Goal: Task Accomplishment & Management: Use online tool/utility

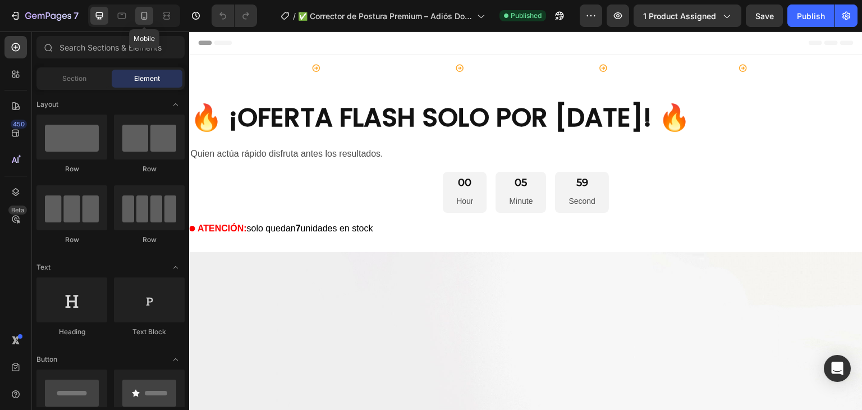
click at [142, 12] on icon at bounding box center [144, 16] width 6 height 8
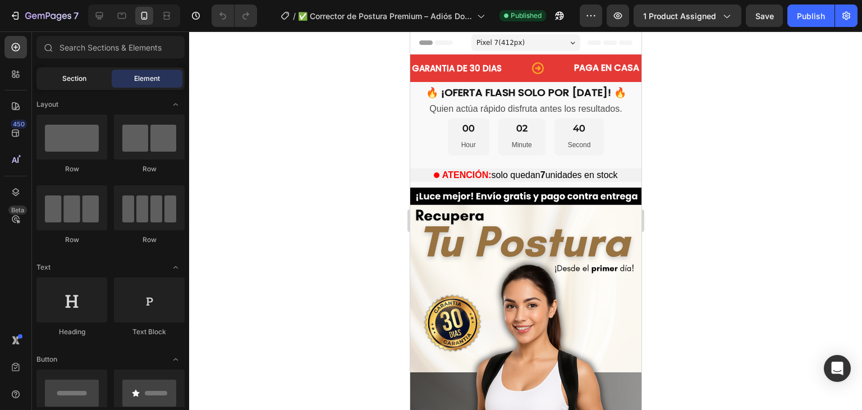
click at [81, 81] on span "Section" at bounding box center [74, 79] width 24 height 10
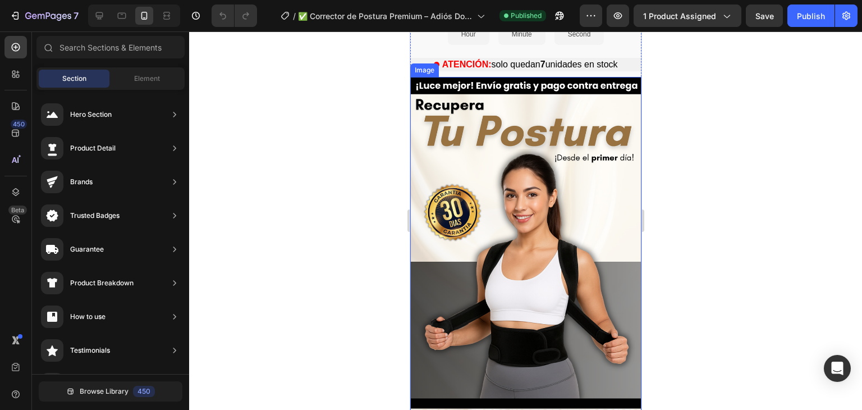
scroll to position [112, 0]
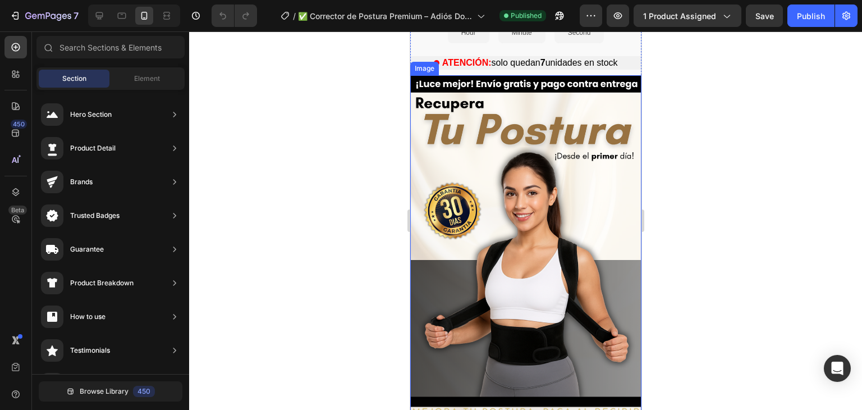
click at [595, 216] on img at bounding box center [525, 280] width 231 height 411
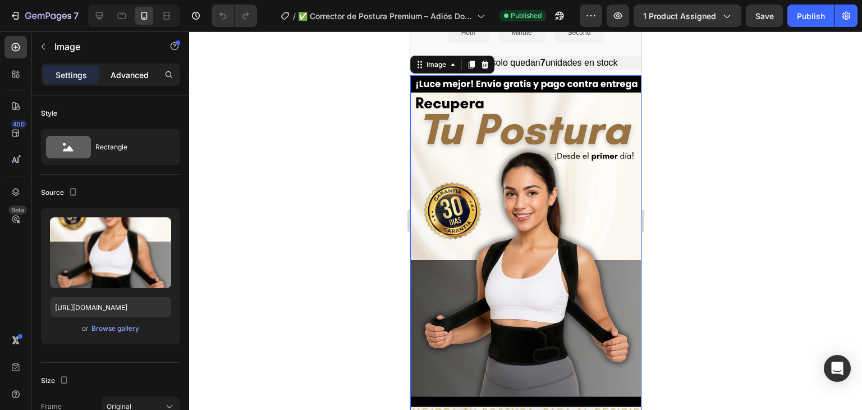
click at [140, 72] on p "Advanced" at bounding box center [130, 75] width 38 height 12
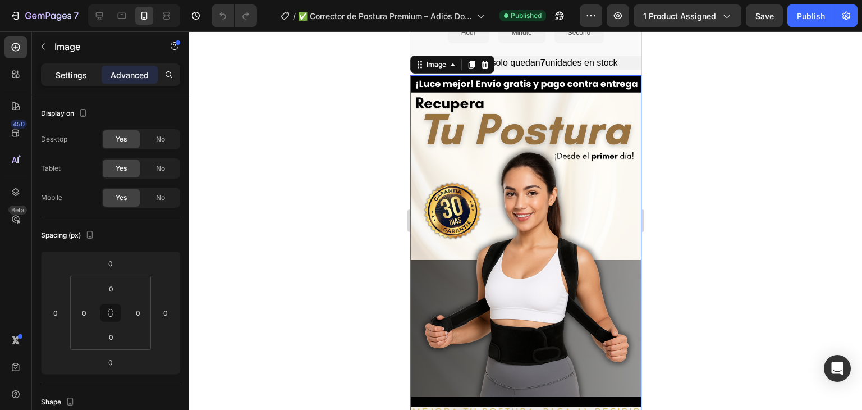
click at [84, 77] on p "Settings" at bounding box center [71, 75] width 31 height 12
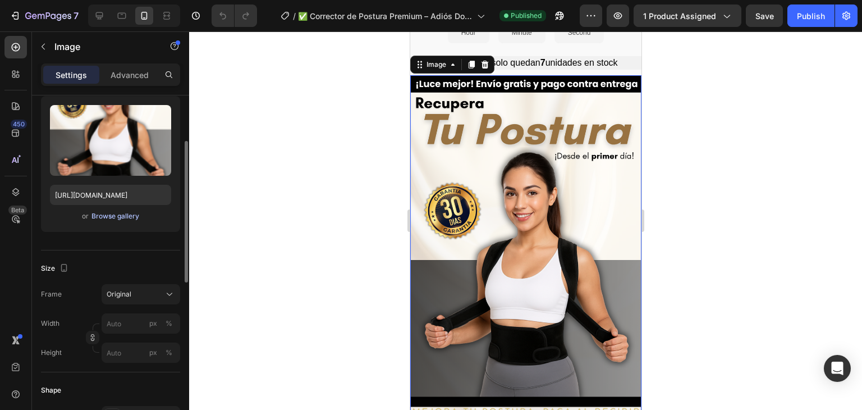
click at [118, 214] on div "Browse gallery" at bounding box center [116, 216] width 48 height 10
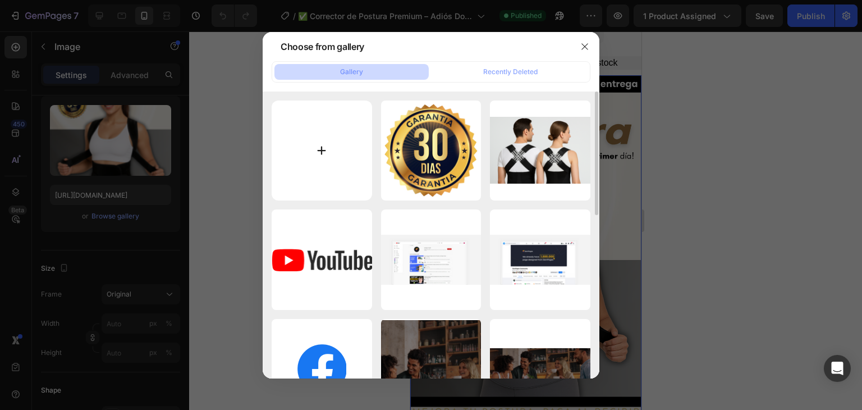
click at [323, 135] on input "file" at bounding box center [322, 150] width 100 height 100
type input "C:\fakepath\NUEVO LANDING.png"
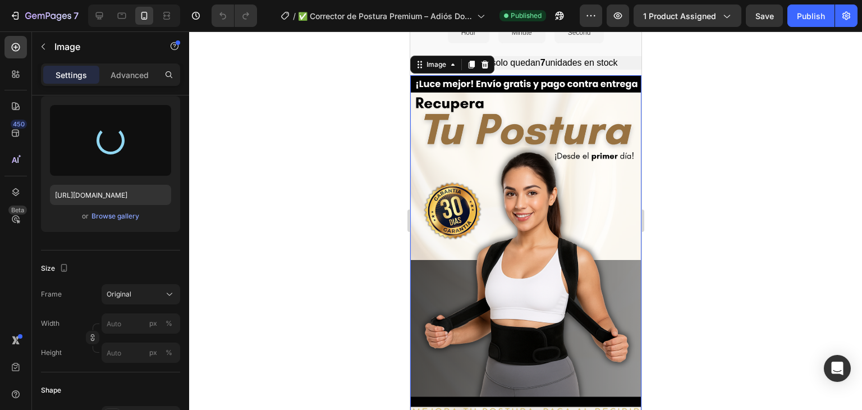
type input "[URL][DOMAIN_NAME]"
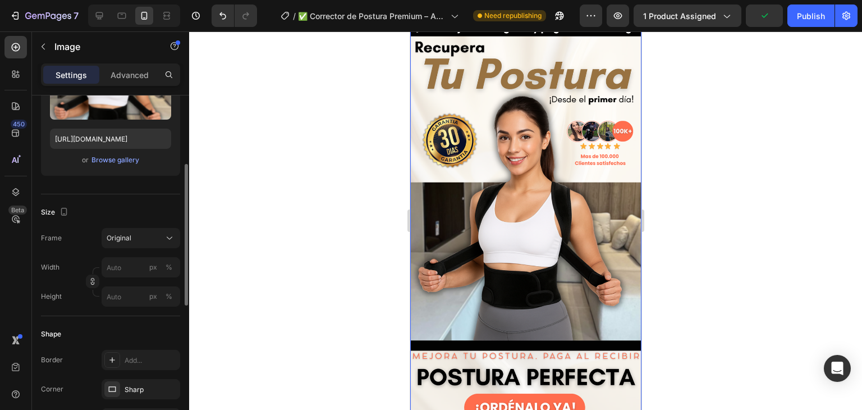
scroll to position [225, 0]
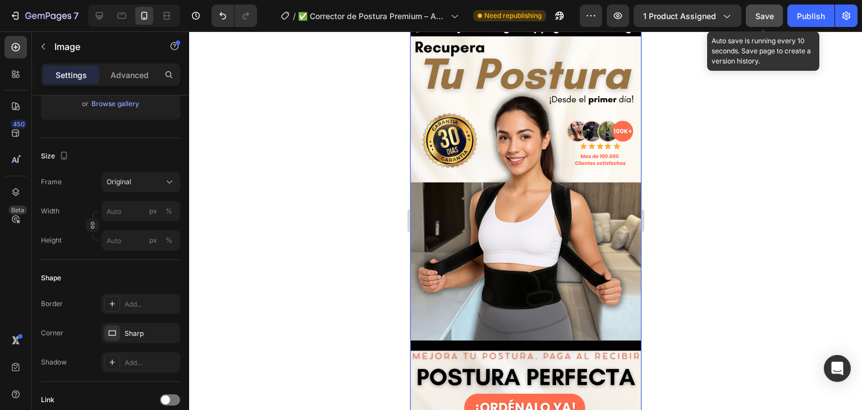
click at [772, 16] on span "Save" at bounding box center [765, 16] width 19 height 10
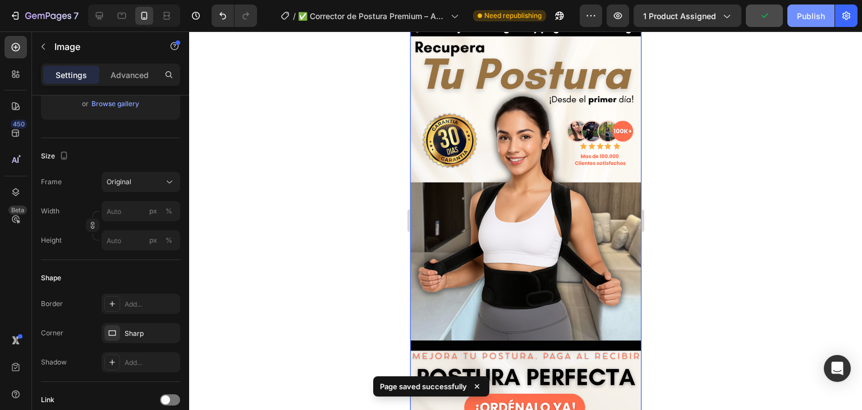
click at [802, 24] on button "Publish" at bounding box center [811, 15] width 47 height 22
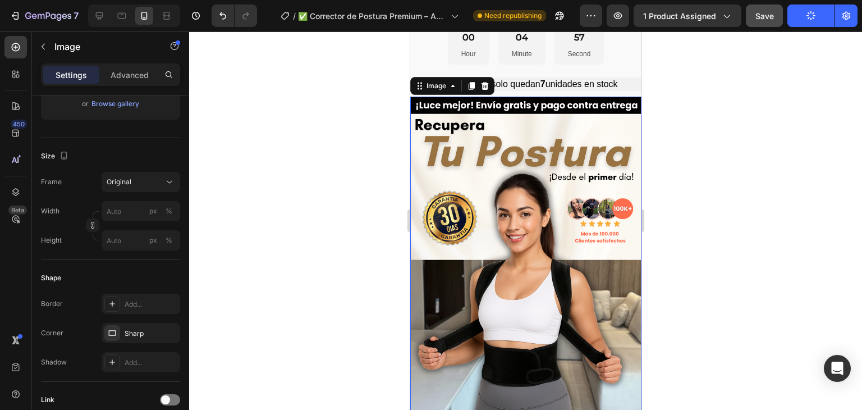
scroll to position [0, 0]
